Goal: Navigation & Orientation: Go to known website

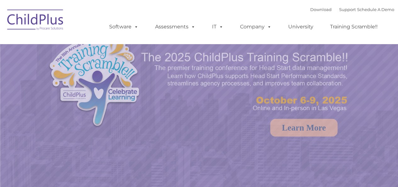
select select "MEDIUM"
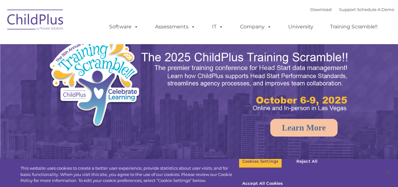
select select "MEDIUM"
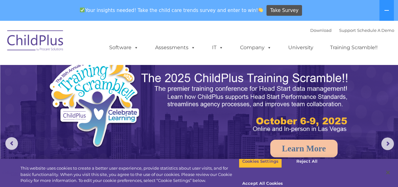
click at [45, 41] on img at bounding box center [35, 41] width 63 height 31
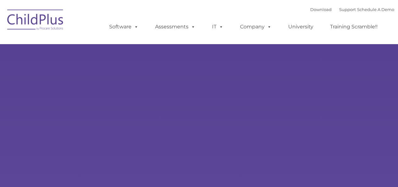
type input ""
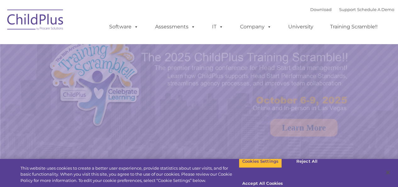
select select "MEDIUM"
